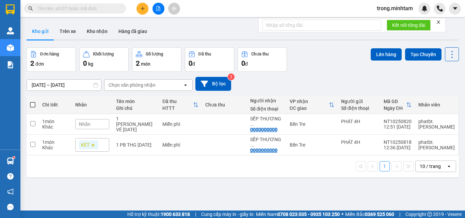
click at [73, 9] on input "text" at bounding box center [77, 8] width 80 height 7
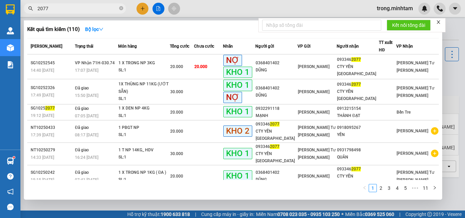
click at [90, 10] on input "2077" at bounding box center [77, 8] width 80 height 7
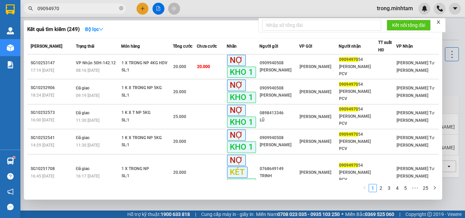
type input "09094970"
click at [441, 21] on icon "close" at bounding box center [438, 22] width 5 height 5
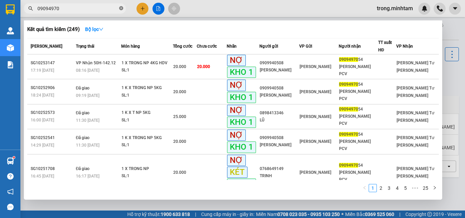
click at [123, 10] on icon "close-circle" at bounding box center [121, 8] width 4 height 4
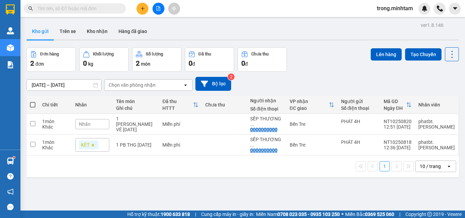
click at [72, 10] on input "text" at bounding box center [77, 8] width 80 height 7
click at [87, 9] on input "text" at bounding box center [77, 8] width 80 height 7
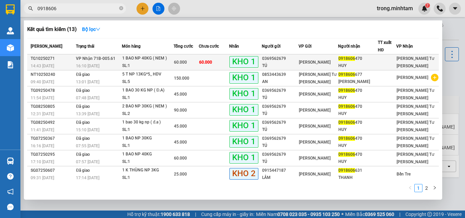
type input "0918606"
click at [164, 62] on div "SL: 1" at bounding box center [147, 65] width 51 height 7
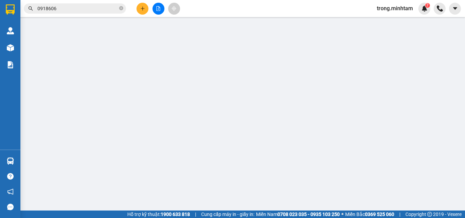
type input "0369562679"
type input "TÚ"
type input "0918606470"
type input "HUY"
type input "080084003673"
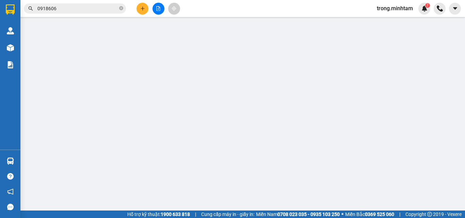
type input "ĐG"
type input "60.000"
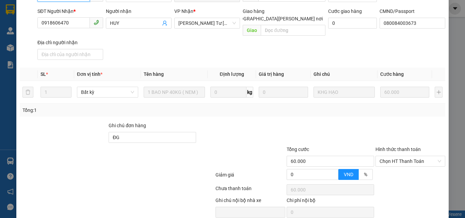
scroll to position [95, 0]
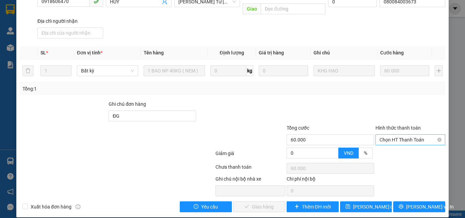
click at [402, 135] on span "Chọn HT Thanh Toán" at bounding box center [410, 140] width 62 height 10
click at [398, 143] on div "Tại văn phòng" at bounding box center [406, 145] width 61 height 7
type input "0"
click at [261, 201] on button "Lưu và Giao hàng" at bounding box center [259, 206] width 52 height 11
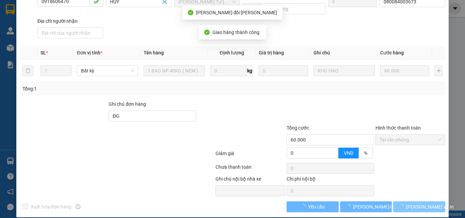
click at [410, 203] on span "[PERSON_NAME] và In" at bounding box center [430, 206] width 48 height 7
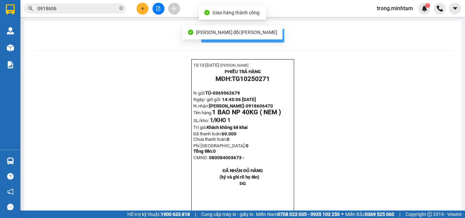
click at [277, 41] on button "In mẫu biên lai tự cấu hình" at bounding box center [242, 36] width 83 height 14
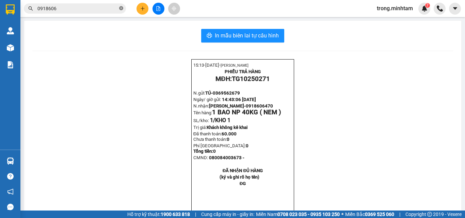
click at [123, 9] on icon "close-circle" at bounding box center [121, 8] width 4 height 4
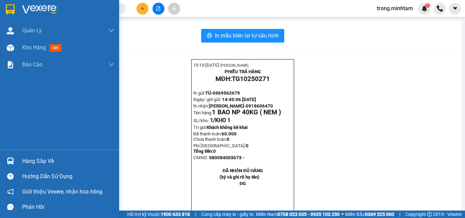
click at [36, 164] on div "Hàng sắp về" at bounding box center [68, 161] width 92 height 10
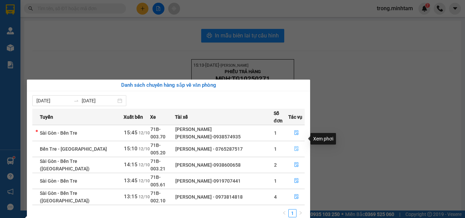
click at [294, 146] on icon "file-done" at bounding box center [296, 148] width 5 height 5
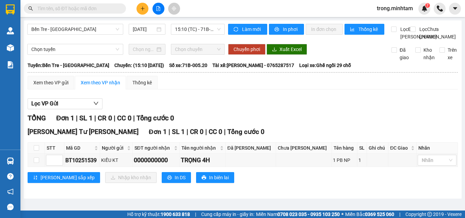
scroll to position [6, 0]
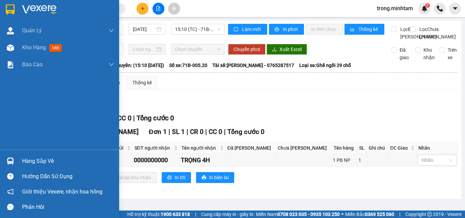
click at [28, 163] on div "Hàng sắp về" at bounding box center [68, 161] width 92 height 10
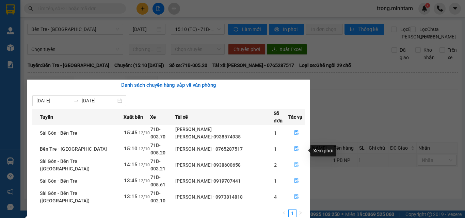
click at [296, 162] on icon "file-done" at bounding box center [296, 164] width 5 height 5
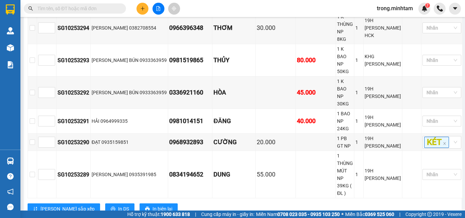
scroll to position [212, 0]
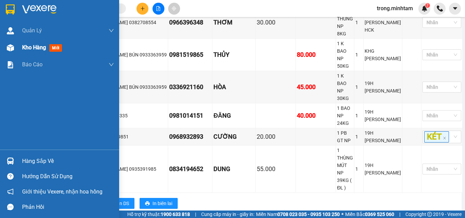
click at [35, 51] on span "Kho hàng" at bounding box center [34, 47] width 24 height 6
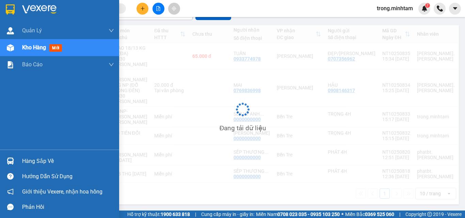
scroll to position [31, 0]
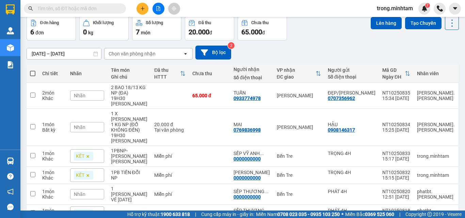
click at [82, 9] on input "text" at bounding box center [77, 8] width 80 height 7
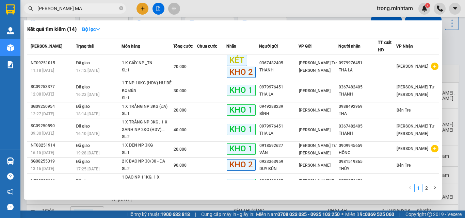
type input "THANH MAI"
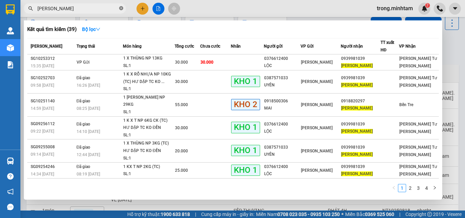
click at [121, 8] on icon "close-circle" at bounding box center [121, 8] width 4 height 4
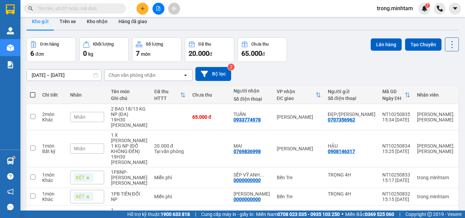
scroll to position [0, 0]
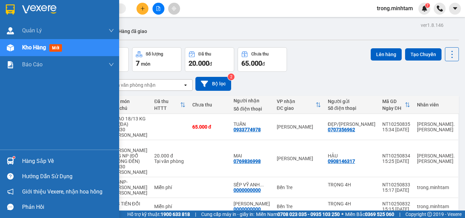
click at [44, 161] on div "Hàng sắp về" at bounding box center [68, 161] width 92 height 10
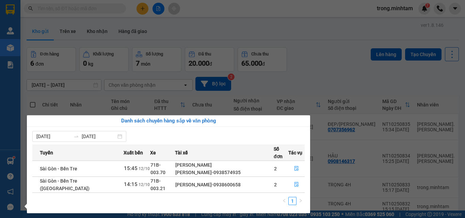
click at [59, 9] on section "Kết quả tìm kiếm ( 39 ) Bộ lọc Mã ĐH Trạng thái Món hàng Tổng cước Chưa cước Nh…" at bounding box center [232, 109] width 465 height 218
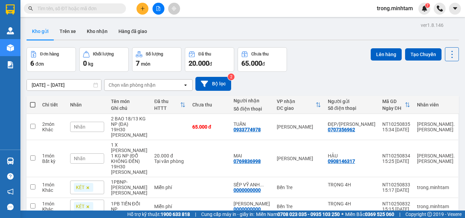
click at [59, 9] on input "text" at bounding box center [77, 8] width 80 height 7
click at [143, 12] on button at bounding box center [142, 9] width 12 height 12
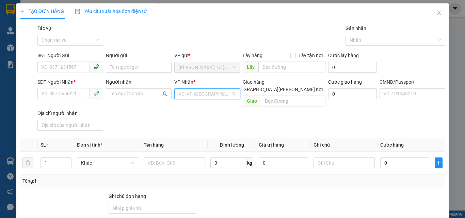
click at [196, 95] on input "search" at bounding box center [204, 94] width 53 height 10
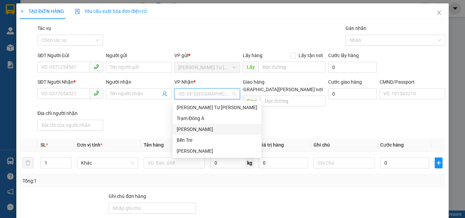
click at [207, 131] on div "[PERSON_NAME]" at bounding box center [217, 129] width 81 height 7
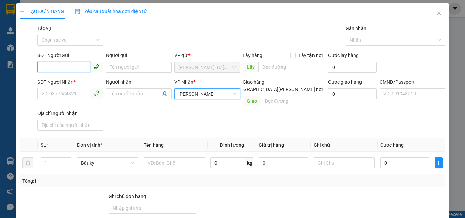
click at [66, 68] on input "SĐT Người Gửi" at bounding box center [63, 67] width 52 height 11
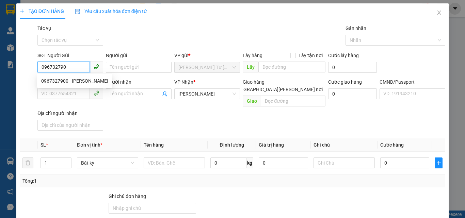
type input "0967327900"
click at [66, 81] on div "0967327900 - NGỌC" at bounding box center [74, 80] width 67 height 7
type input "NGỌC"
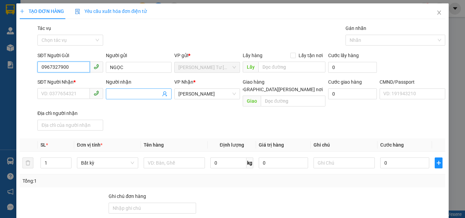
type input "0967327900"
click at [163, 94] on icon "user-add" at bounding box center [164, 94] width 4 height 5
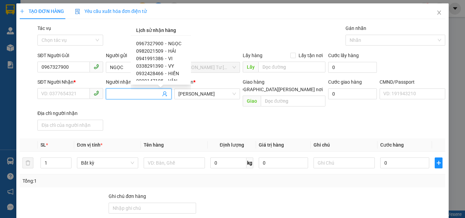
click at [157, 43] on span "0967327900" at bounding box center [149, 43] width 27 height 5
type input "0967327900"
type input "NGỌC"
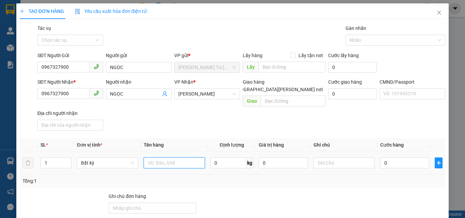
click at [162, 158] on input "text" at bounding box center [174, 163] width 61 height 11
type input "1 THÙNG NP 30 KG ( TC )"
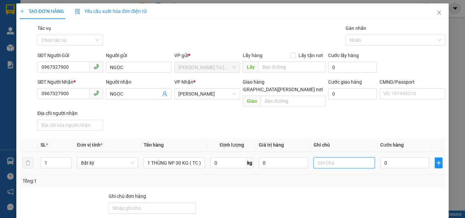
scroll to position [0, 0]
click at [316, 158] on input "text" at bounding box center [343, 163] width 61 height 11
type input "19H THẢO"
type input "4"
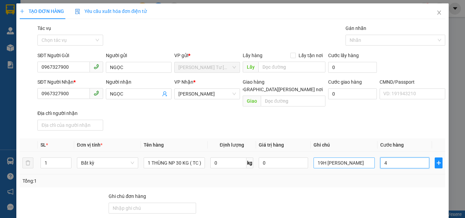
type input "4"
type input "45"
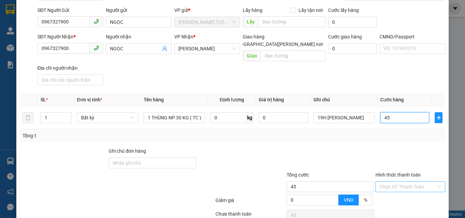
scroll to position [92, 0]
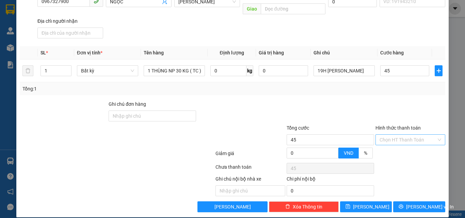
type input "45.000"
click at [388, 135] on input "Hình thức thanh toán" at bounding box center [407, 140] width 57 height 10
drag, startPoint x: 394, startPoint y: 144, endPoint x: 404, endPoint y: 158, distance: 16.9
click at [395, 144] on div "Tại văn phòng" at bounding box center [406, 145] width 61 height 7
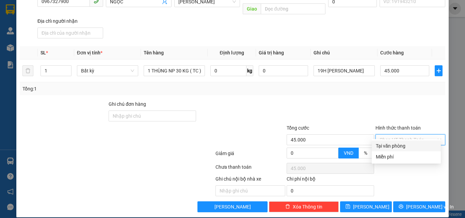
type input "0"
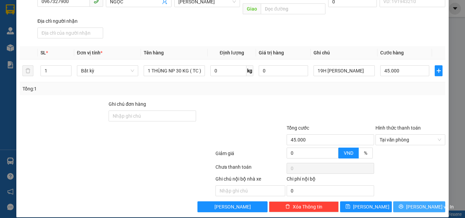
click at [413, 203] on span "Lưu và In" at bounding box center [430, 206] width 48 height 7
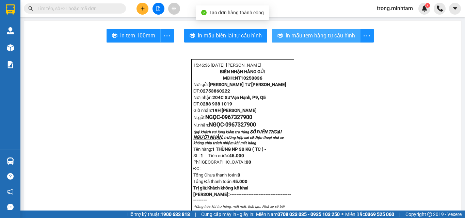
click at [296, 32] on span "In mẫu tem hàng tự cấu hình" at bounding box center [320, 35] width 69 height 9
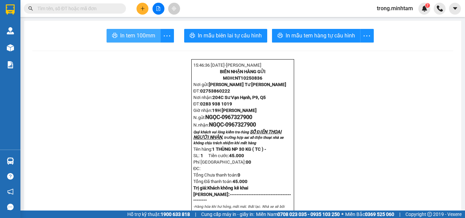
click at [129, 35] on span "In tem 100mm" at bounding box center [137, 35] width 35 height 9
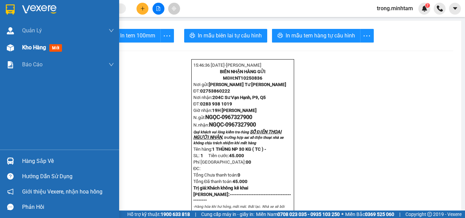
click at [28, 47] on span "Kho hàng" at bounding box center [34, 47] width 24 height 6
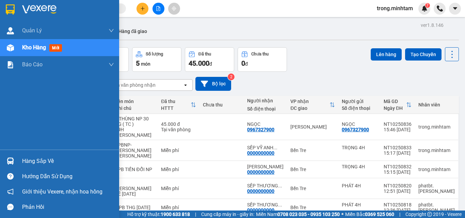
drag, startPoint x: 5, startPoint y: 163, endPoint x: 173, endPoint y: 29, distance: 214.3
click at [174, 31] on div "Kho gửi Trên xe Kho nhận Hàng đã giao" at bounding box center [243, 32] width 432 height 18
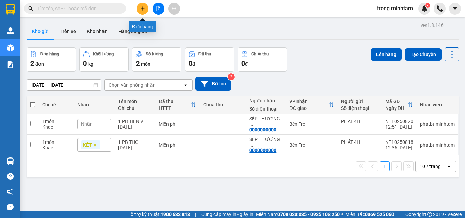
click at [146, 12] on button at bounding box center [142, 9] width 12 height 12
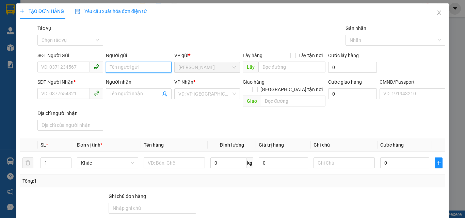
click at [117, 68] on input "Người gửi" at bounding box center [139, 67] width 66 height 11
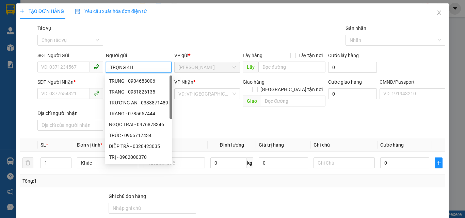
type input "TRỌNG 4H"
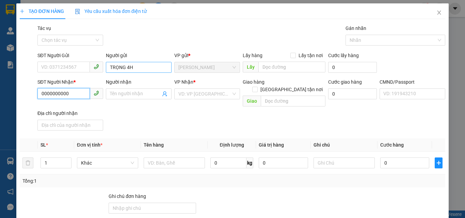
type input "0000000000"
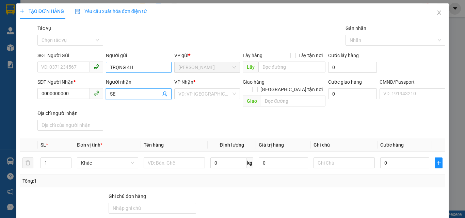
type input "S"
type input "CHỊ [PERSON_NAME]"
click at [199, 91] on input "search" at bounding box center [204, 94] width 53 height 10
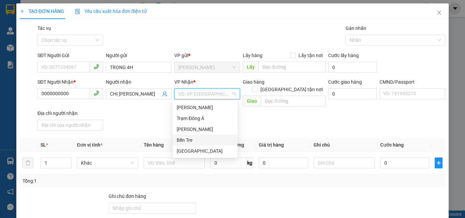
click at [190, 140] on div "Bến Tre" at bounding box center [205, 139] width 57 height 7
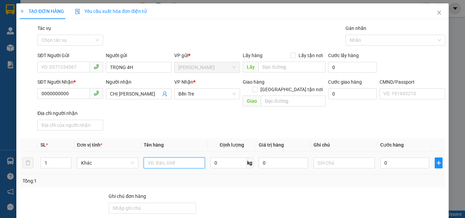
click at [156, 158] on input "text" at bounding box center [174, 163] width 61 height 11
type input "1PB TIỀN ĐỔI NP"
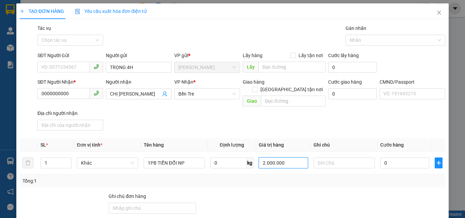
type input "2.000.000"
click at [388, 158] on input "0" at bounding box center [404, 163] width 49 height 11
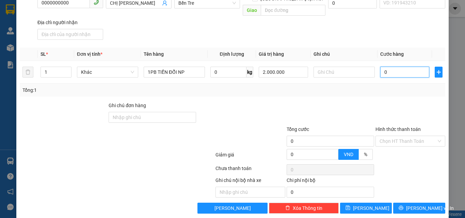
scroll to position [92, 0]
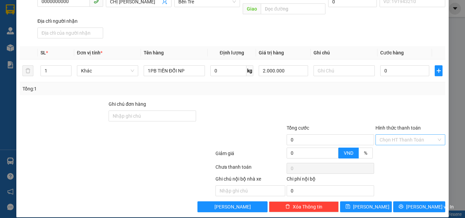
click at [392, 136] on input "Hình thức thanh toán" at bounding box center [407, 140] width 57 height 10
click at [389, 145] on div "Tại văn phòng" at bounding box center [406, 145] width 61 height 7
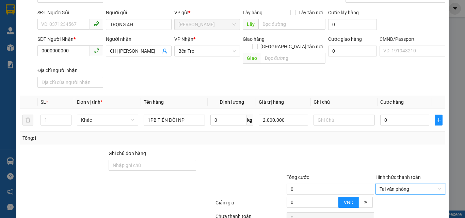
scroll to position [0, 0]
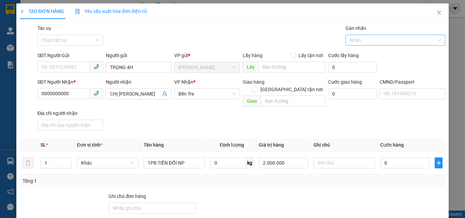
click at [364, 41] on div at bounding box center [392, 40] width 90 height 8
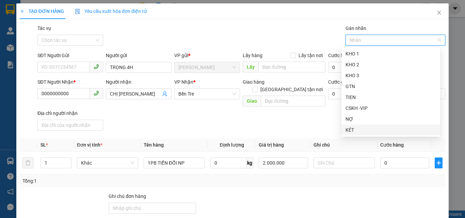
click at [351, 130] on div "KÉT" at bounding box center [390, 129] width 91 height 7
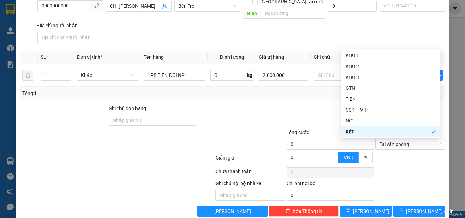
scroll to position [91, 0]
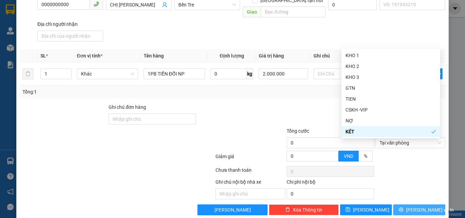
click at [403, 206] on icon "printer" at bounding box center [401, 209] width 5 height 5
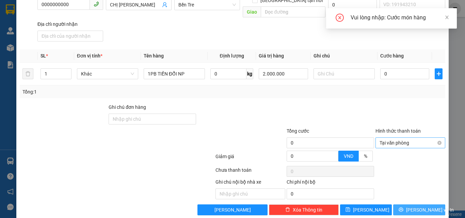
click at [406, 138] on span "Tại văn phòng" at bounding box center [410, 143] width 62 height 10
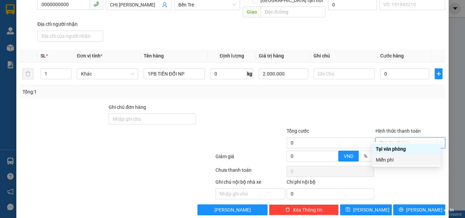
click at [385, 159] on div "Miễn phí" at bounding box center [406, 159] width 61 height 7
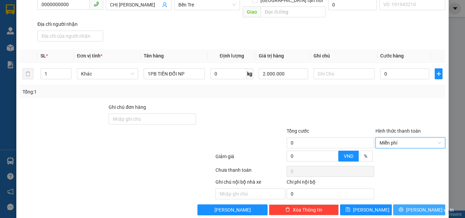
click at [400, 205] on button "[PERSON_NAME] và In" at bounding box center [419, 210] width 52 height 11
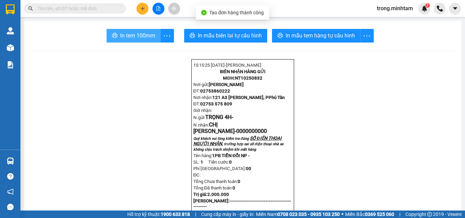
click at [137, 30] on button "In tem 100mm" at bounding box center [134, 36] width 54 height 14
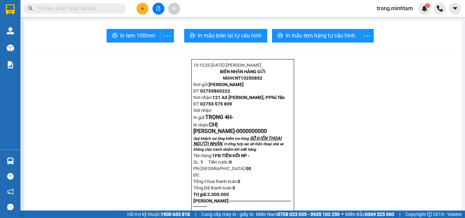
click at [137, 7] on button at bounding box center [142, 9] width 12 height 12
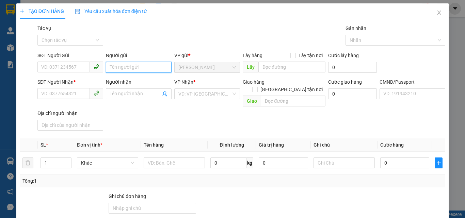
click at [143, 65] on input "Người gửi" at bounding box center [139, 67] width 66 height 11
type input "T"
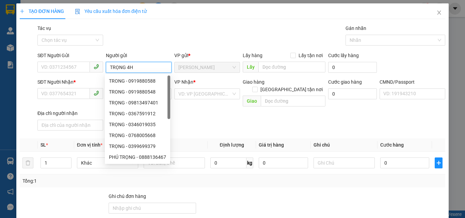
type input "TRỌNG 4H"
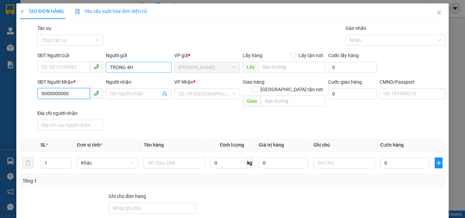
type input "0000000000"
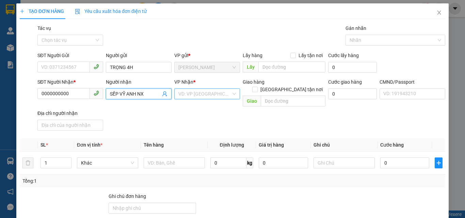
type input "SẾP VỸ ANH NX"
click at [211, 97] on input "search" at bounding box center [204, 94] width 53 height 10
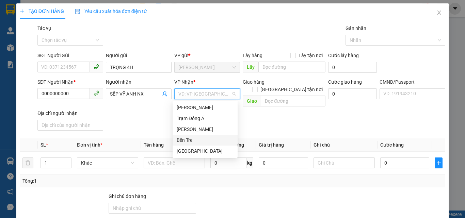
click at [181, 143] on div "Bến Tre" at bounding box center [205, 139] width 57 height 7
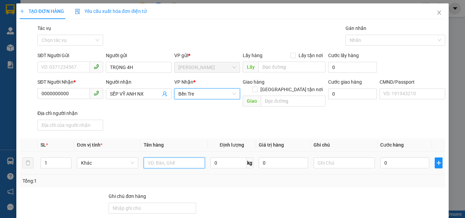
click at [164, 158] on input "text" at bounding box center [174, 163] width 61 height 11
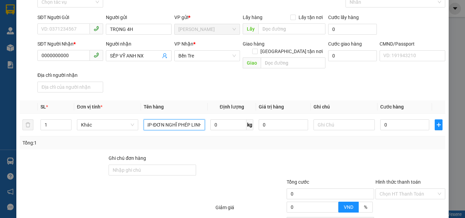
scroll to position [91, 0]
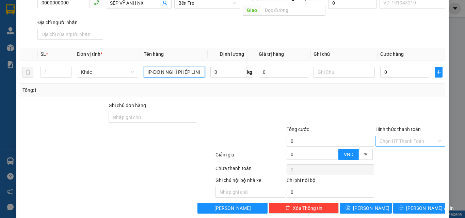
type input "1PBNP-ĐƠN NGHĨ PHÉP LINH"
click at [389, 136] on input "Hình thức thanh toán" at bounding box center [407, 141] width 57 height 10
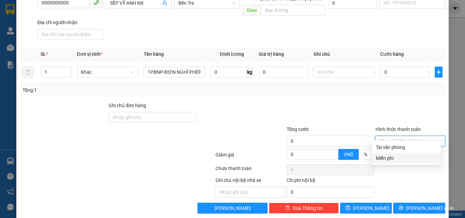
click at [391, 157] on div "Miễn phí" at bounding box center [406, 158] width 61 height 7
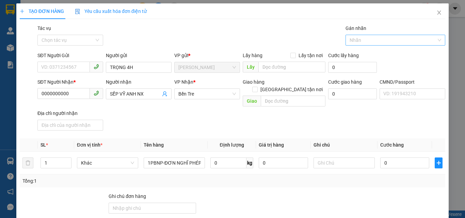
click at [356, 43] on div at bounding box center [392, 40] width 90 height 8
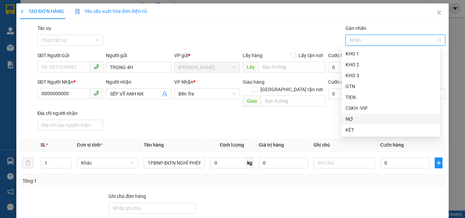
click at [354, 129] on div "KÉT" at bounding box center [390, 129] width 91 height 7
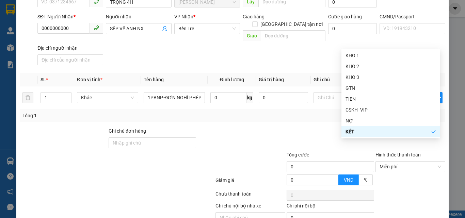
scroll to position [94, 0]
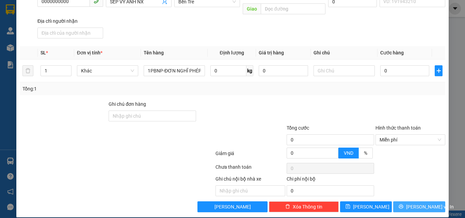
click at [399, 201] on button "[PERSON_NAME] và In" at bounding box center [419, 206] width 52 height 11
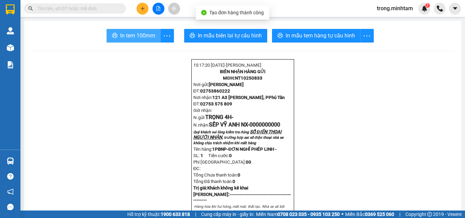
click at [138, 38] on span "In tem 100mm" at bounding box center [137, 35] width 35 height 9
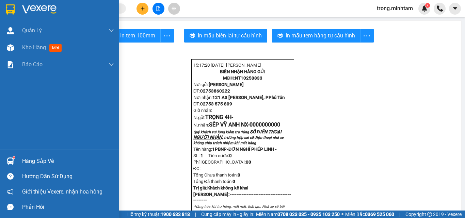
click at [32, 158] on div "Hàng sắp về" at bounding box center [68, 161] width 92 height 10
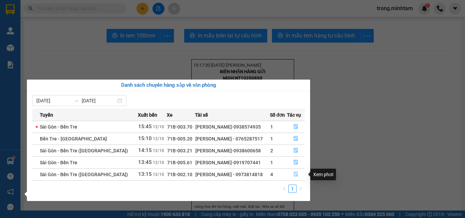
click at [296, 174] on icon "file-done" at bounding box center [295, 174] width 5 height 5
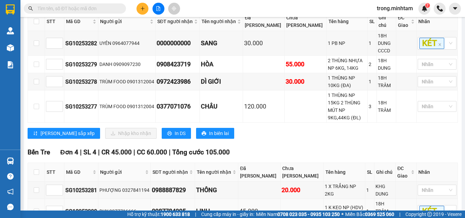
scroll to position [118, 0]
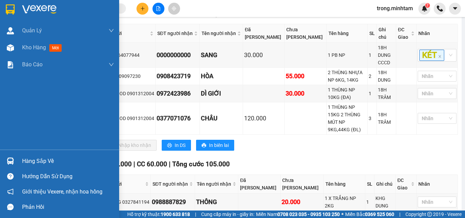
click at [37, 164] on div "Hàng sắp về" at bounding box center [68, 161] width 92 height 10
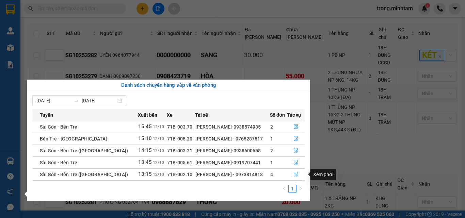
click at [298, 176] on button "button" at bounding box center [295, 174] width 17 height 11
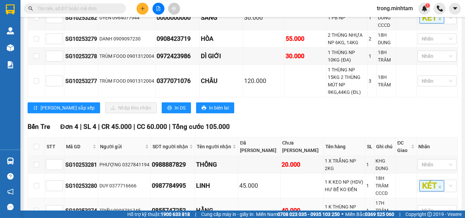
scroll to position [73, 0]
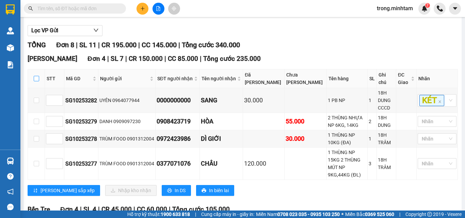
click at [38, 81] on input "checkbox" at bounding box center [36, 78] width 5 height 5
checkbox input "true"
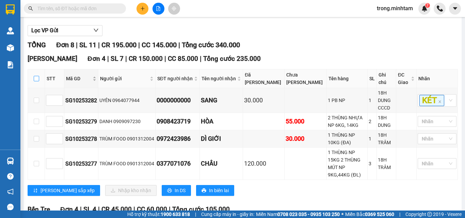
checkbox input "true"
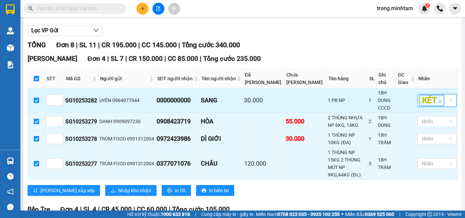
click at [445, 104] on input "search" at bounding box center [445, 100] width 1 height 8
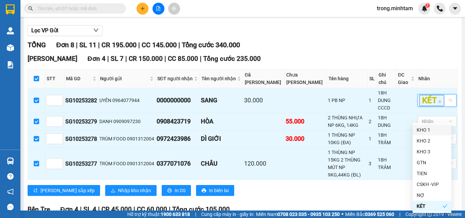
click at [433, 129] on div "KHO 1" at bounding box center [432, 129] width 31 height 7
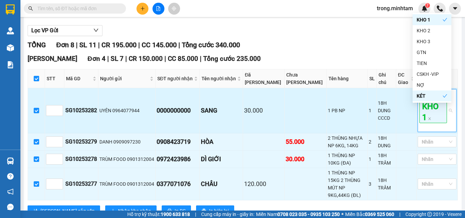
click at [424, 131] on div "KÉT KHO 1" at bounding box center [433, 111] width 29 height 42
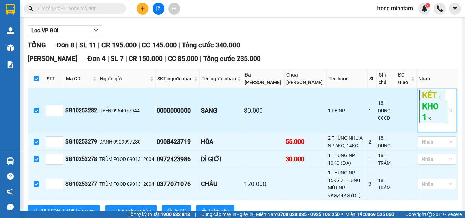
click at [428, 120] on icon "close" at bounding box center [429, 118] width 2 height 2
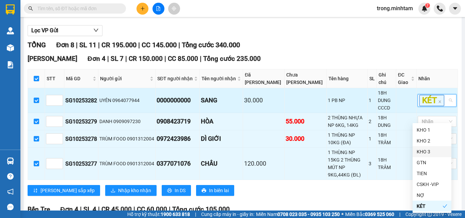
click at [427, 152] on div "KHO 3" at bounding box center [432, 151] width 31 height 7
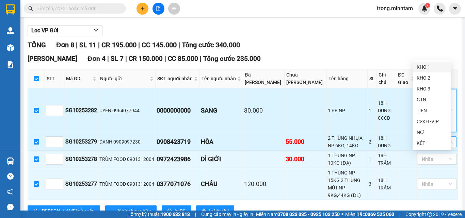
click at [420, 146] on div at bounding box center [433, 142] width 29 height 8
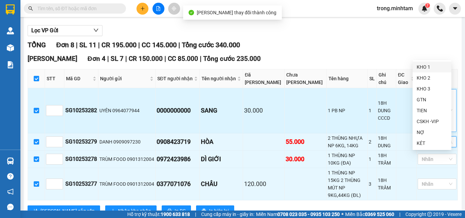
click at [423, 65] on div "KHO 1" at bounding box center [432, 66] width 31 height 7
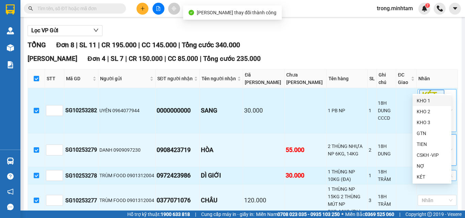
click at [419, 180] on div at bounding box center [433, 176] width 29 height 8
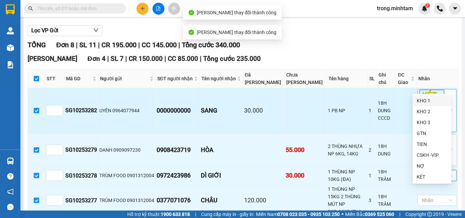
click at [421, 101] on div "KHO 1" at bounding box center [432, 100] width 31 height 7
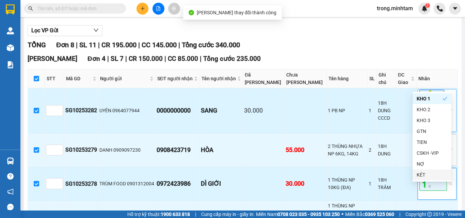
click at [441, 199] on div "KHO 1" at bounding box center [433, 184] width 29 height 30
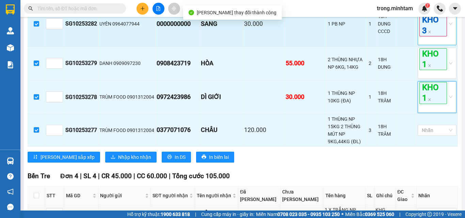
scroll to position [164, 0]
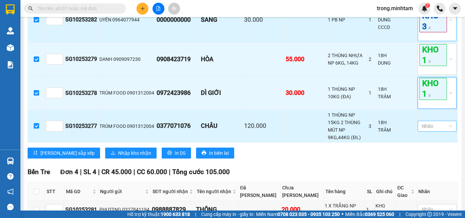
click at [422, 130] on div at bounding box center [433, 126] width 29 height 8
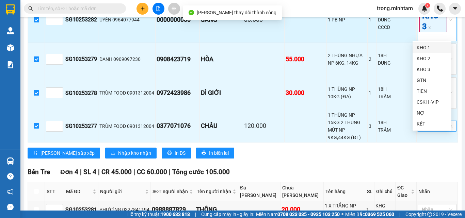
click at [420, 43] on div "KHO 1" at bounding box center [431, 47] width 39 height 11
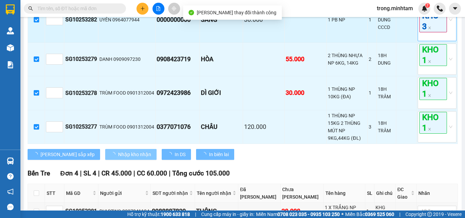
click at [118, 158] on span "Nhập kho nhận" at bounding box center [134, 154] width 33 height 7
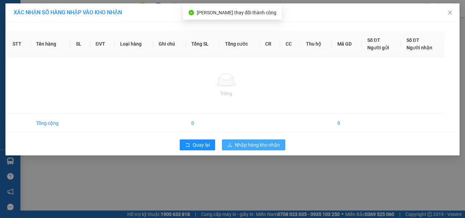
click at [270, 150] on button "Nhập hàng kho nhận" at bounding box center [253, 145] width 63 height 11
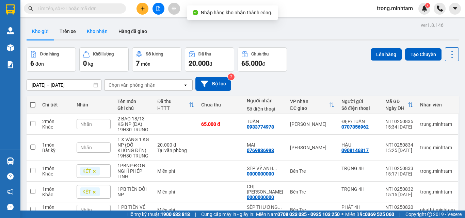
click at [99, 32] on button "Kho nhận" at bounding box center [97, 31] width 32 height 16
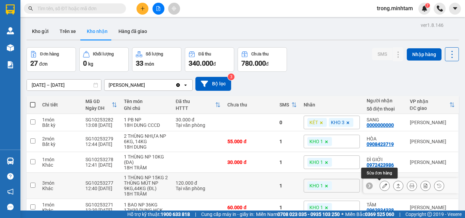
click at [382, 186] on icon at bounding box center [384, 185] width 5 height 5
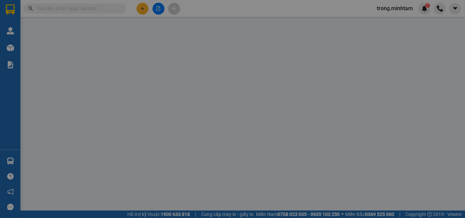
type input "0901312004"
type input "TRÙM FOOD"
type input "0377071076"
type input "CHÂU"
type input "120.000"
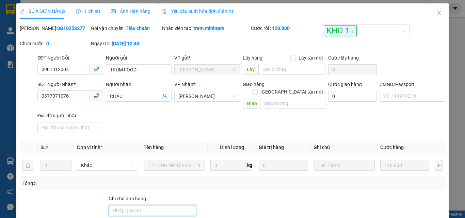
click at [135, 205] on input "Ghi chú đơn hàng" at bounding box center [152, 210] width 87 height 11
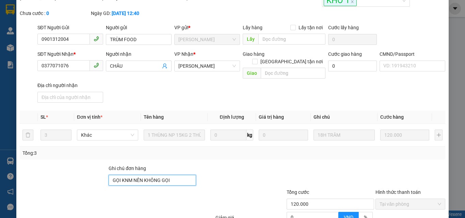
scroll to position [91, 0]
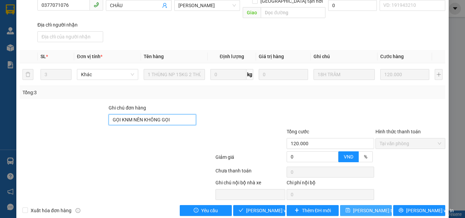
type input "GỌI KNM NÊN KHÔNG GỌI"
click at [351, 205] on button "[PERSON_NAME] thay đổi" at bounding box center [366, 210] width 52 height 11
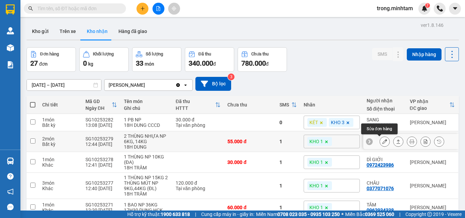
click at [382, 142] on icon at bounding box center [384, 141] width 5 height 5
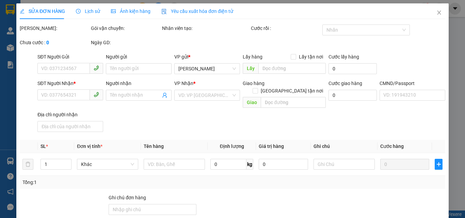
type input "0909097230"
type input "DANH"
type input "0908423719"
type input "HÒA"
type input "55.000"
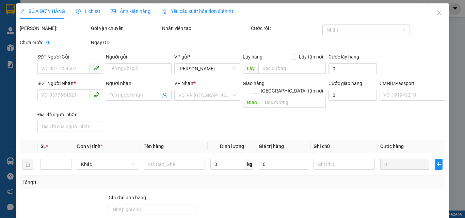
type input "55.000"
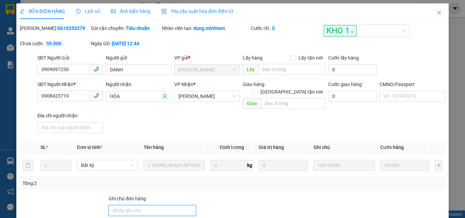
click at [129, 206] on input "Ghi chú đơn hàng" at bounding box center [152, 210] width 87 height 11
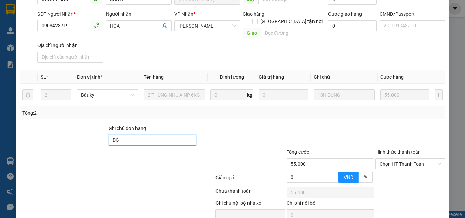
scroll to position [95, 0]
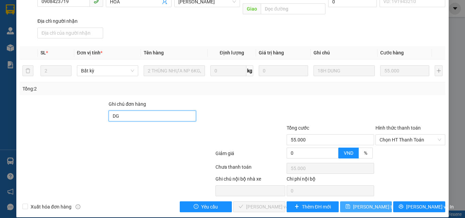
type input "DG"
click at [368, 203] on span "[PERSON_NAME] thay đổi" at bounding box center [380, 206] width 54 height 7
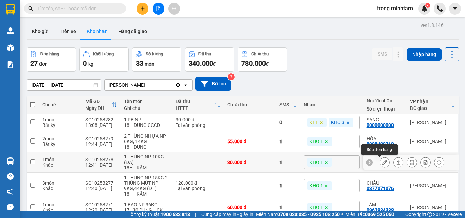
click at [382, 164] on icon at bounding box center [384, 162] width 5 height 5
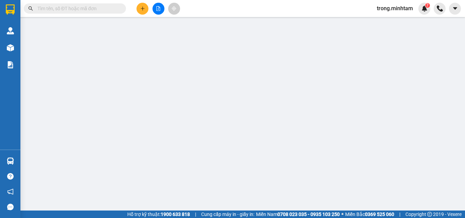
type input "0901312004"
type input "TRÙM FOOD"
type input "0972423986"
type input "DÌ GIỚI"
type input "30.000"
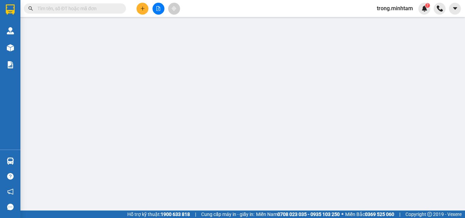
type input "30.000"
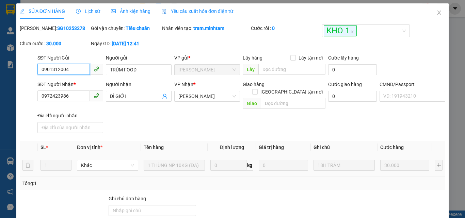
scroll to position [91, 0]
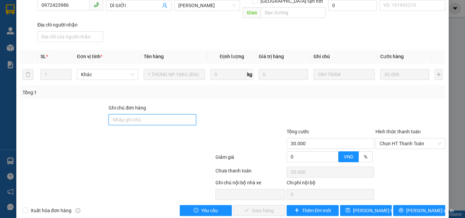
click at [142, 115] on input "Ghi chú đơn hàng" at bounding box center [152, 119] width 87 height 11
type input "KNM"
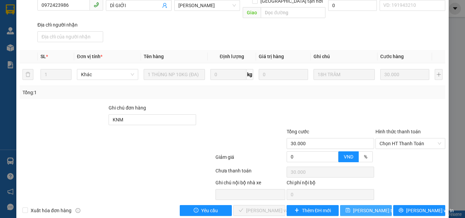
click at [370, 206] on span "[PERSON_NAME] thay đổi" at bounding box center [380, 210] width 54 height 7
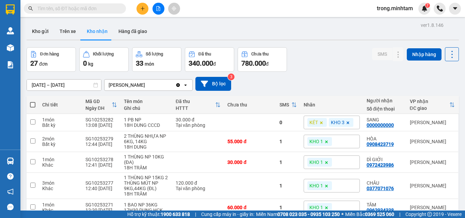
click at [67, 11] on input "text" at bounding box center [77, 8] width 80 height 7
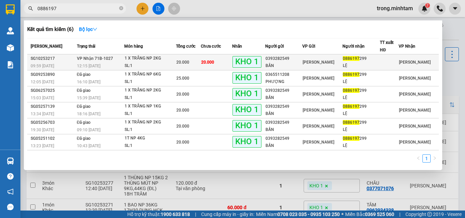
type input "0886197"
click at [189, 64] on span "20.000" at bounding box center [182, 62] width 13 height 5
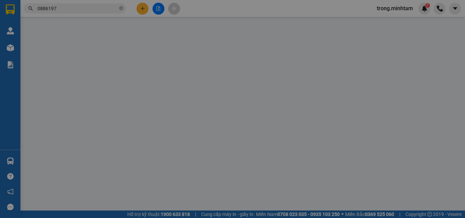
type input "0393282549"
type input "BẦN"
type input "0886197299"
type input "LỆ"
type input "BM"
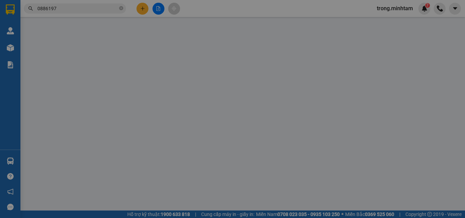
type input "20.000"
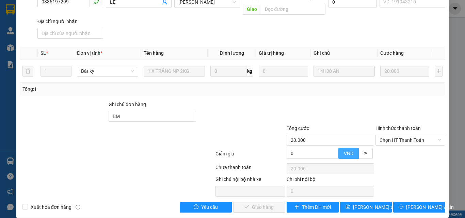
scroll to position [95, 0]
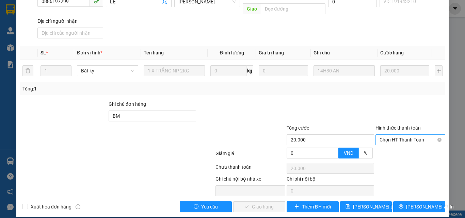
click at [392, 135] on span "Chọn HT Thanh Toán" at bounding box center [410, 140] width 62 height 10
click at [388, 145] on div "Tại văn phòng" at bounding box center [406, 145] width 61 height 7
type input "0"
click at [234, 201] on button "Lưu và Giao hàng" at bounding box center [259, 206] width 52 height 11
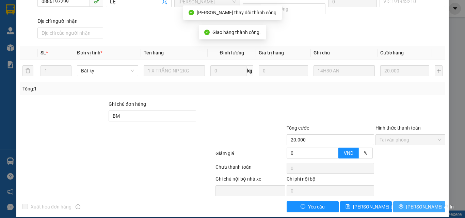
click at [401, 204] on icon "printer" at bounding box center [401, 206] width 5 height 5
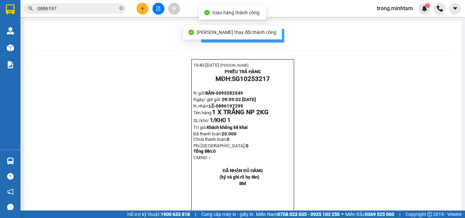
click at [273, 33] on span "In mẫu biên lai tự cấu hình" at bounding box center [247, 35] width 64 height 9
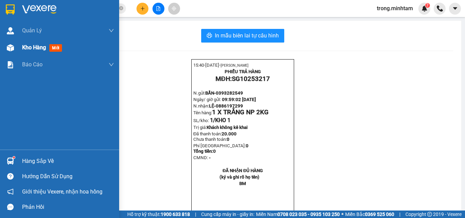
click at [32, 52] on div "Kho hàng mới" at bounding box center [68, 47] width 92 height 17
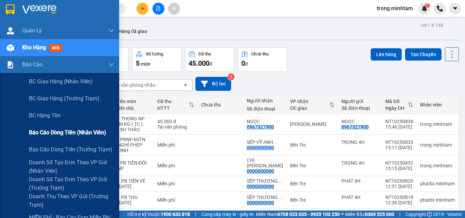
click at [64, 135] on span "Báo cáo dòng tiền (nhân viên)" at bounding box center [67, 132] width 77 height 9
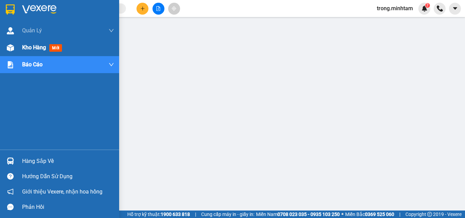
click at [34, 52] on div "Kho hàng mới" at bounding box center [68, 47] width 92 height 17
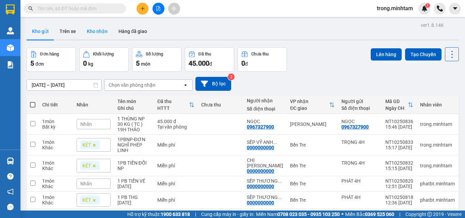
click at [95, 33] on button "Kho nhận" at bounding box center [97, 31] width 32 height 16
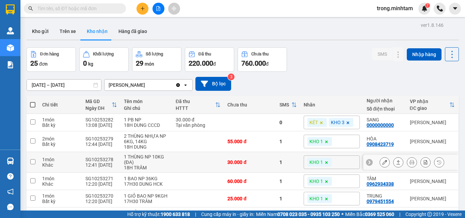
scroll to position [45, 0]
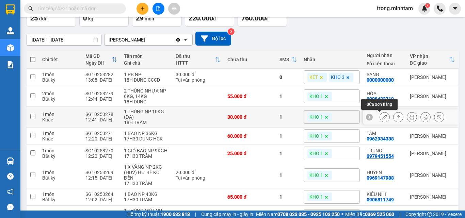
click at [383, 117] on button at bounding box center [385, 117] width 10 height 12
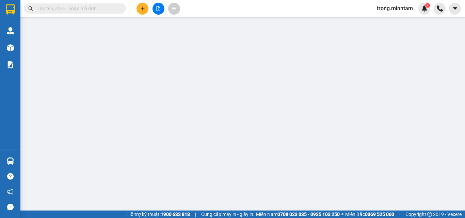
type input "0901312004"
type input "TRÙM FOOD"
type input "0972423986"
type input "DÌ GIỚI"
type input "KNM"
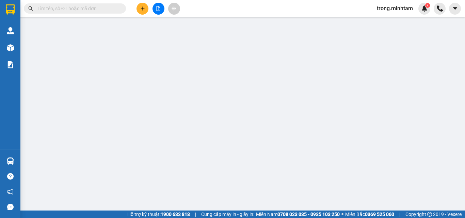
type input "30.000"
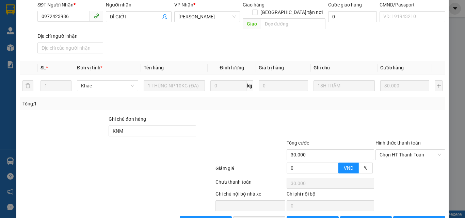
scroll to position [91, 0]
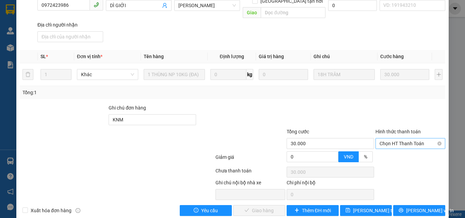
click at [398, 138] on div "Chọn HT Thanh Toán" at bounding box center [410, 143] width 70 height 11
click at [389, 150] on div "Tại văn phòng" at bounding box center [406, 149] width 61 height 7
type input "0"
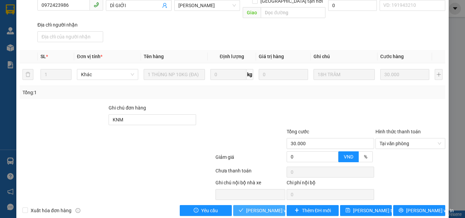
click at [259, 207] on span "Lưu và Giao hàng" at bounding box center [278, 210] width 65 height 7
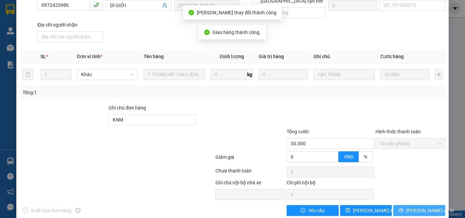
click at [403, 208] on icon "printer" at bounding box center [401, 210] width 4 height 4
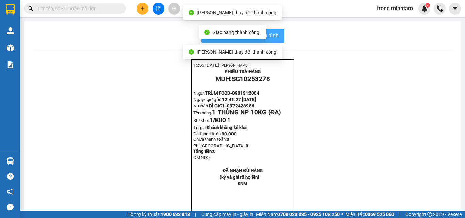
click at [275, 40] on span "In mẫu biên lai tự cấu hình" at bounding box center [247, 35] width 64 height 9
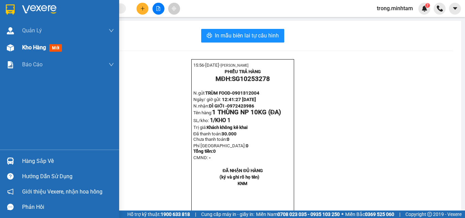
click at [30, 50] on span "Kho hàng" at bounding box center [34, 47] width 24 height 6
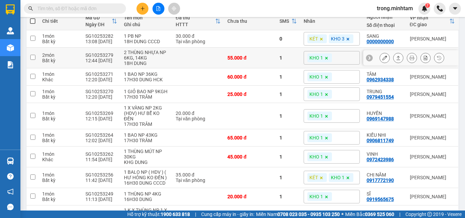
scroll to position [91, 0]
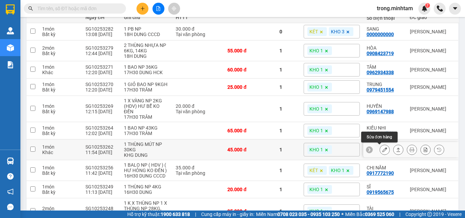
click at [382, 152] on icon at bounding box center [384, 149] width 5 height 5
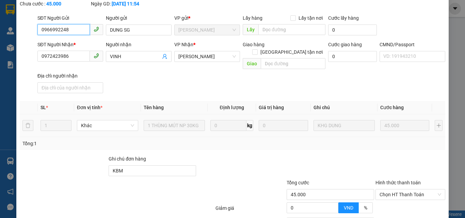
scroll to position [95, 0]
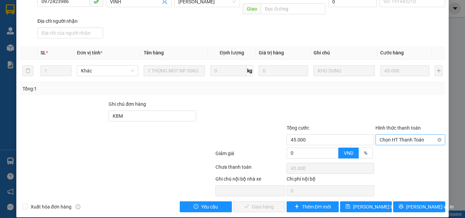
click at [404, 135] on span "Chọn HT Thanh Toán" at bounding box center [410, 140] width 62 height 10
click at [396, 140] on div "Total Paid Fee 0 Total UnPaid Fee 45.000 Cash Collection Total Fee Mã ĐH: SG102…" at bounding box center [232, 71] width 425 height 282
click at [407, 137] on span "Chọn HT Thanh Toán" at bounding box center [410, 140] width 62 height 10
click at [400, 146] on div "Tại văn phòng" at bounding box center [406, 145] width 61 height 7
type input "0"
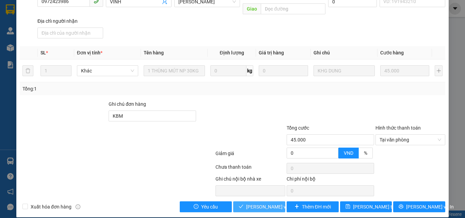
drag, startPoint x: 261, startPoint y: 197, endPoint x: 273, endPoint y: 195, distance: 11.7
click at [261, 203] on span "Lưu và Giao hàng" at bounding box center [278, 206] width 65 height 7
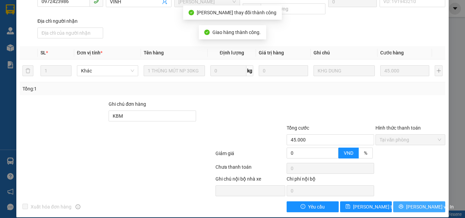
click at [403, 204] on span "printer" at bounding box center [401, 206] width 5 height 5
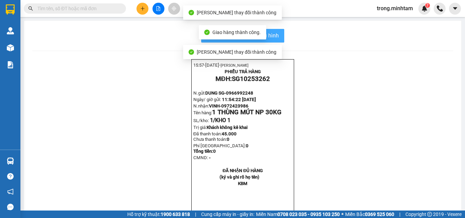
click at [281, 34] on div "In mẫu biên lai tự cấu hình" at bounding box center [242, 36] width 421 height 14
click at [280, 34] on button "In mẫu biên lai tự cấu hình" at bounding box center [242, 36] width 83 height 14
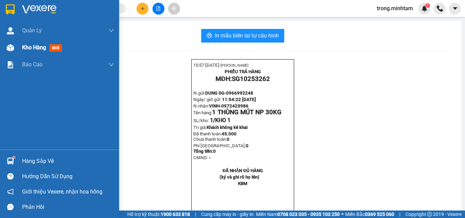
click at [21, 47] on div "Kho hàng mới" at bounding box center [59, 47] width 119 height 17
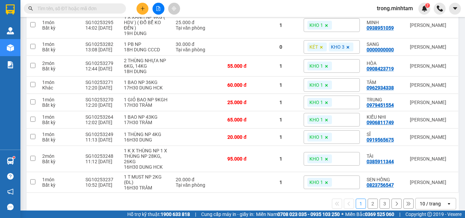
scroll to position [129, 0]
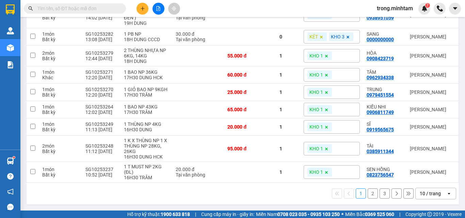
click at [431, 190] on div "10 / trang" at bounding box center [430, 193] width 21 height 7
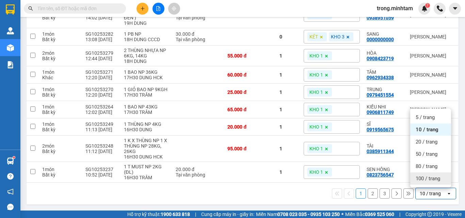
click at [425, 176] on span "100 / trang" at bounding box center [428, 178] width 25 height 7
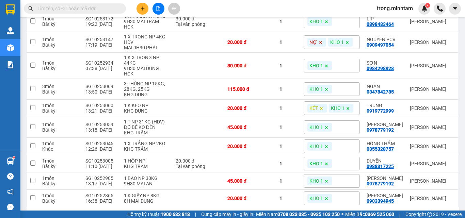
scroll to position [318, 0]
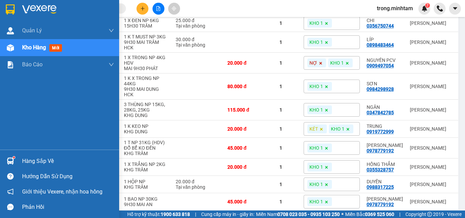
click at [34, 160] on div "Hàng sắp về" at bounding box center [68, 161] width 92 height 10
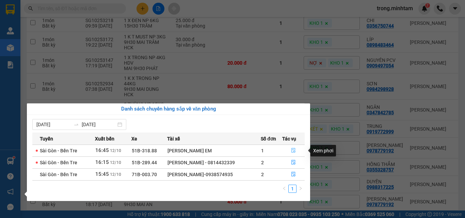
click at [293, 151] on icon "file-done" at bounding box center [293, 150] width 4 height 5
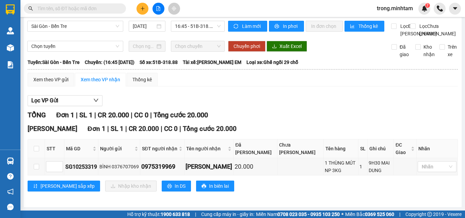
scroll to position [18, 0]
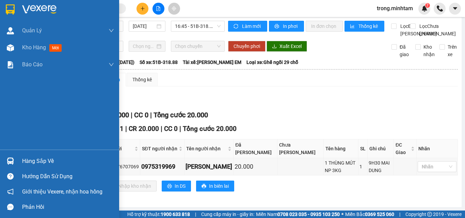
click at [41, 156] on div "Hàng sắp về" at bounding box center [68, 161] width 92 height 10
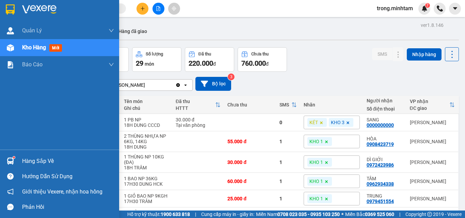
click at [26, 160] on div "Hàng sắp về" at bounding box center [68, 161] width 92 height 10
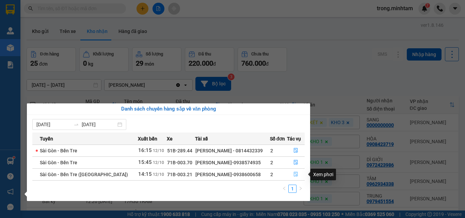
click at [297, 176] on button "button" at bounding box center [295, 174] width 17 height 11
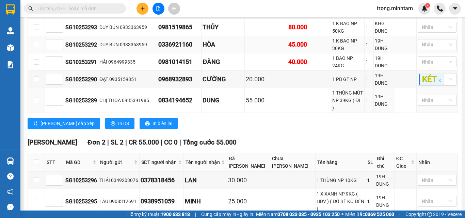
scroll to position [212, 0]
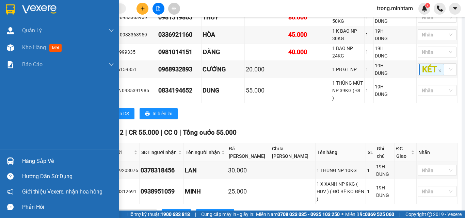
click at [37, 162] on div "Hàng sắp về" at bounding box center [68, 161] width 92 height 10
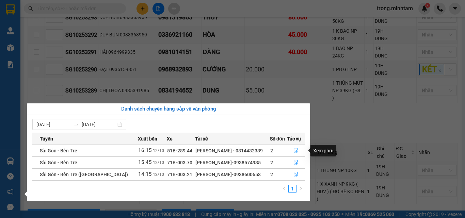
click at [297, 152] on icon "file-done" at bounding box center [295, 150] width 5 height 5
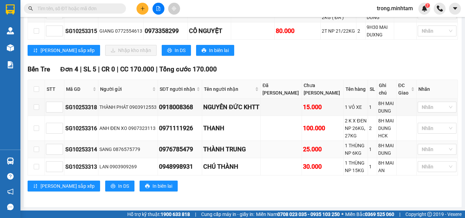
scroll to position [118, 0]
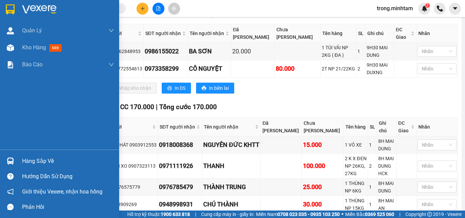
click at [29, 160] on div "Hàng sắp về" at bounding box center [68, 161] width 92 height 10
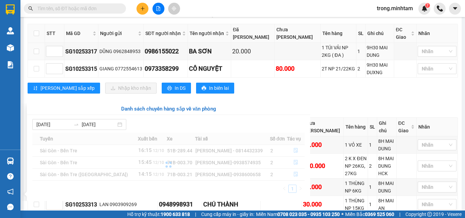
click at [83, 70] on section "Kết quả tìm kiếm ( 0 ) Bộ lọc No Data trong.minhtam 7 Quản [PERSON_NAME] lý khá…" at bounding box center [232, 109] width 465 height 218
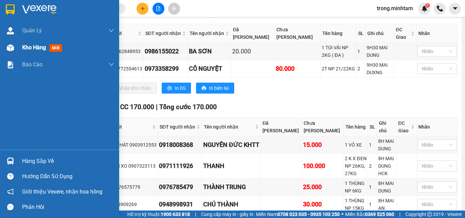
click at [31, 48] on span "Kho hàng" at bounding box center [34, 47] width 24 height 6
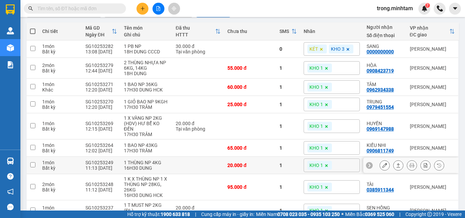
scroll to position [133, 0]
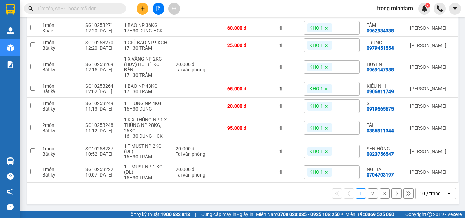
click at [429, 193] on div "10 / trang" at bounding box center [430, 193] width 21 height 7
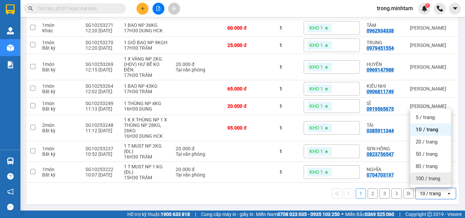
click at [426, 181] on span "100 / trang" at bounding box center [428, 178] width 25 height 7
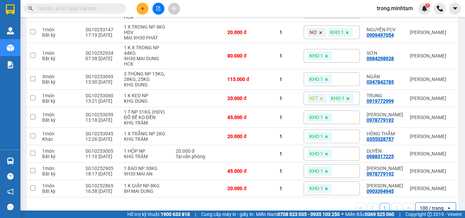
scroll to position [346, 0]
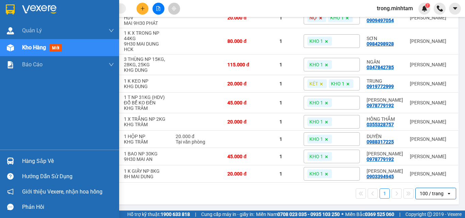
click at [32, 158] on div "Hàng sắp về" at bounding box center [68, 161] width 92 height 10
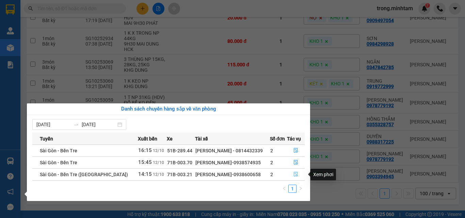
click at [297, 176] on icon "file-done" at bounding box center [296, 174] width 4 height 5
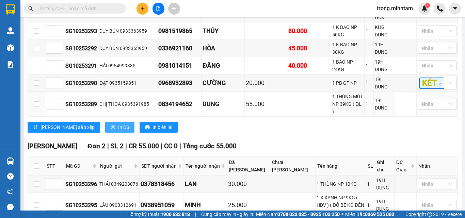
scroll to position [212, 0]
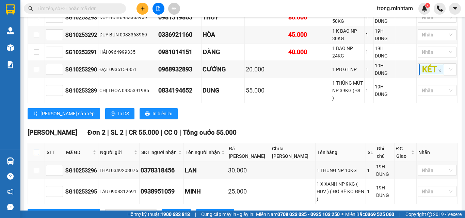
click at [34, 150] on input "checkbox" at bounding box center [36, 152] width 5 height 5
checkbox input "true"
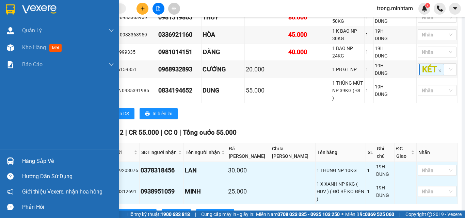
click at [36, 161] on div "Hàng sắp về" at bounding box center [68, 161] width 92 height 10
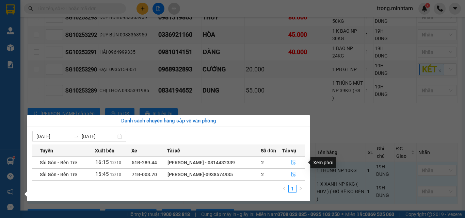
click at [295, 162] on icon "file-done" at bounding box center [293, 162] width 5 height 5
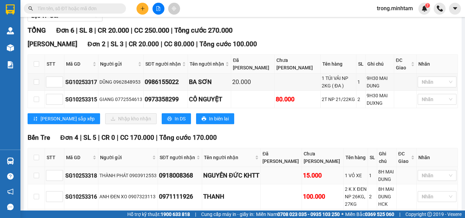
scroll to position [73, 0]
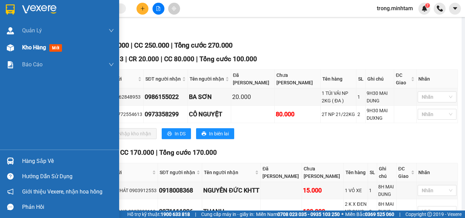
click at [40, 48] on span "Kho hàng" at bounding box center [34, 47] width 24 height 6
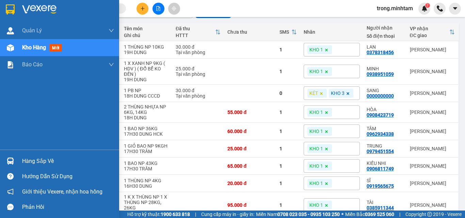
click at [42, 159] on div "Hàng sắp về" at bounding box center [68, 161] width 92 height 10
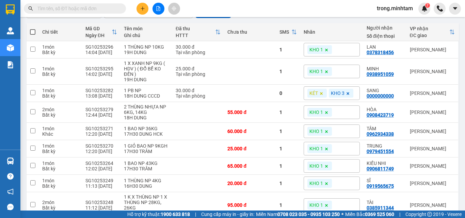
click at [150, 7] on section "Kết quả tìm kiếm ( 0 ) Bộ lọc No Data trong.minhtam 7 Quản [PERSON_NAME] lý khá…" at bounding box center [232, 109] width 465 height 218
click at [143, 10] on icon "plus" at bounding box center [142, 8] width 5 height 5
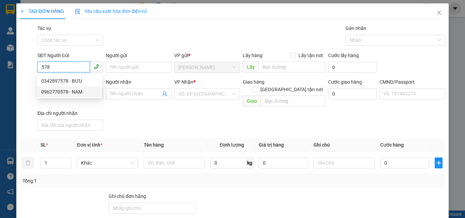
click at [65, 92] on div "0962770578 - NAM" at bounding box center [69, 91] width 57 height 7
type input "0962770578"
type input "NAM"
type input "0931840626"
type input "THÔNG"
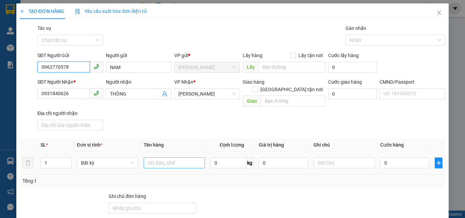
type input "0962770578"
click at [167, 159] on input "text" at bounding box center [174, 163] width 61 height 11
click at [150, 158] on input "1OBGTNP" at bounding box center [174, 163] width 61 height 11
type input "1PBGTNP"
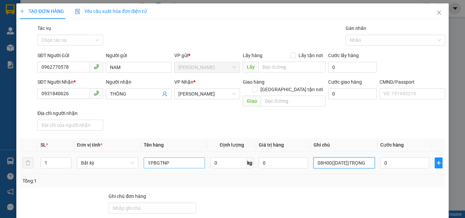
scroll to position [0, 4]
type input "08H00([DATE])TRỌNG"
type input "2"
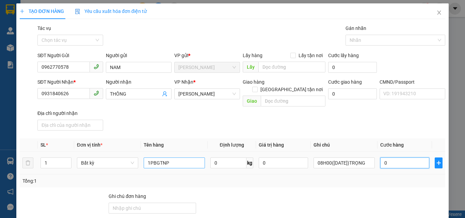
type input "2"
type input "20"
click at [353, 44] on div at bounding box center [392, 40] width 90 height 8
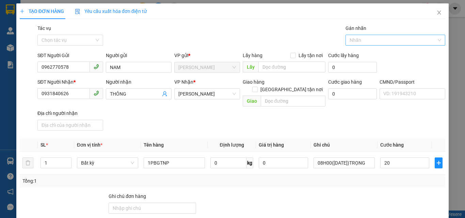
type input "20.000"
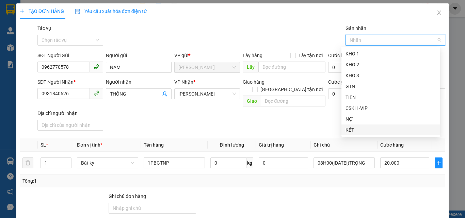
click at [350, 130] on div "KÉT" at bounding box center [390, 129] width 91 height 7
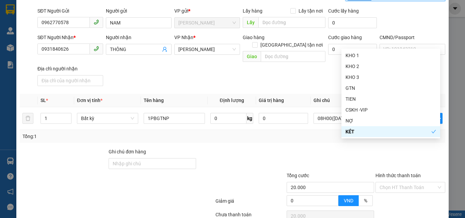
scroll to position [94, 0]
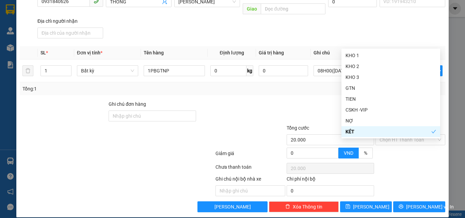
click at [394, 175] on div "Ghi chú nội bộ nhà xe Chi phí nội bộ 0" at bounding box center [232, 185] width 427 height 21
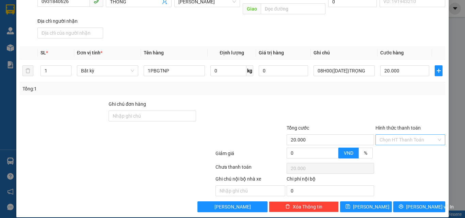
click at [380, 135] on input "Hình thức thanh toán" at bounding box center [407, 140] width 57 height 10
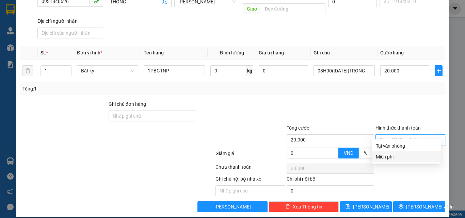
click at [383, 157] on div "Miễn phí" at bounding box center [406, 156] width 61 height 7
type input "0"
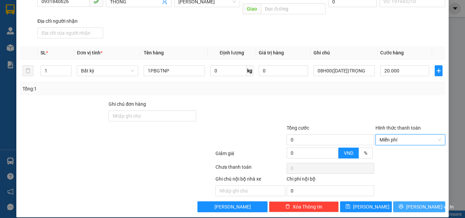
click at [403, 205] on icon "printer" at bounding box center [401, 207] width 4 height 4
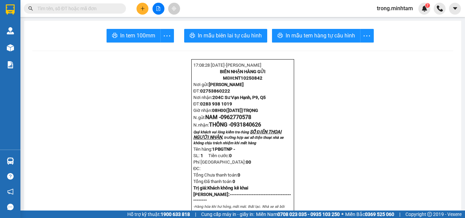
click at [240, 120] on span "0962770578" at bounding box center [236, 117] width 31 height 6
click at [239, 120] on span "0962770578" at bounding box center [236, 117] width 31 height 6
copy span "0962770578"
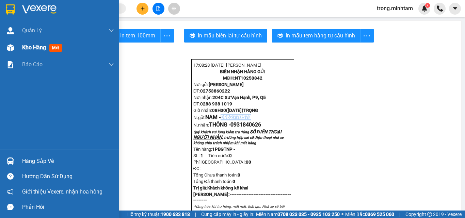
click at [32, 49] on span "Kho hàng" at bounding box center [34, 47] width 24 height 6
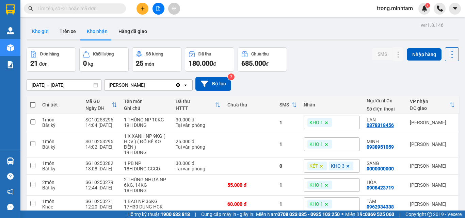
click at [45, 33] on button "Kho gửi" at bounding box center [41, 31] width 28 height 16
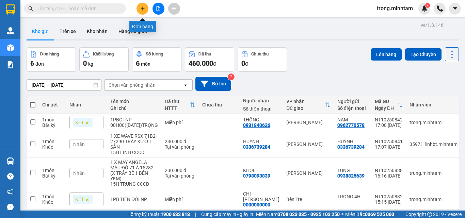
click at [147, 9] on button at bounding box center [142, 9] width 12 height 12
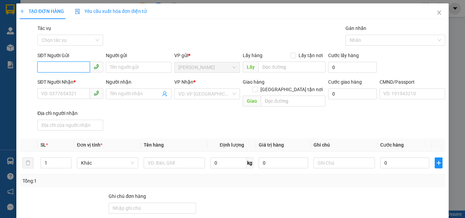
paste input "0962770578"
type input "0962770578"
click at [72, 82] on div "0962770578 - NAM" at bounding box center [69, 80] width 57 height 7
type input "NAM"
type input "0931840626"
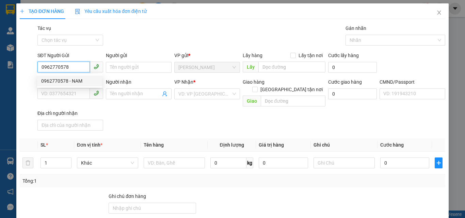
type input "THÔNG"
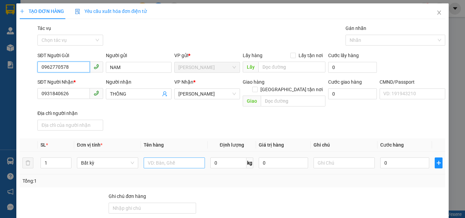
type input "0962770578"
click at [162, 158] on input "text" at bounding box center [174, 163] width 61 height 11
type input "1PBGTNP"
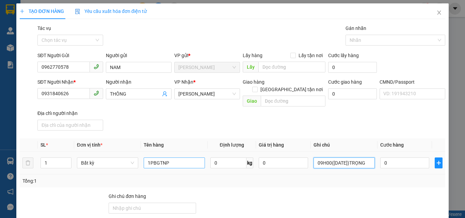
scroll to position [0, 4]
type input "09H00(13/10/2025)TRỌNG"
type input "2"
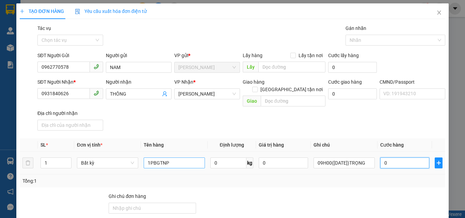
type input "2"
type input "20"
click at [355, 39] on div at bounding box center [392, 40] width 90 height 8
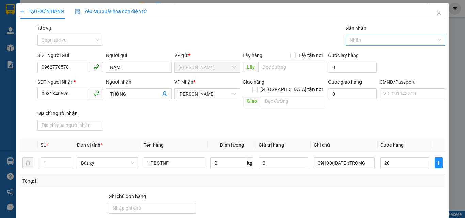
type input "20.000"
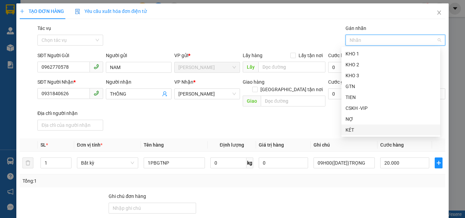
click at [351, 130] on div "KÉT" at bounding box center [390, 129] width 91 height 7
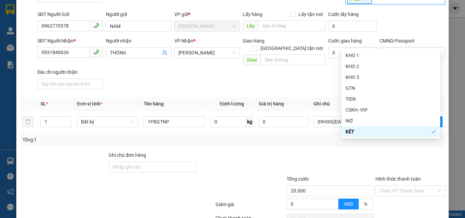
scroll to position [91, 0]
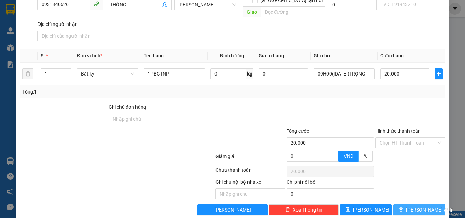
click at [411, 206] on span "Lưu và In" at bounding box center [430, 209] width 48 height 7
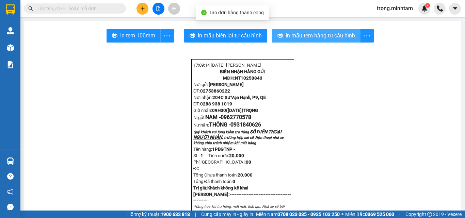
click at [293, 37] on span "In mẫu tem hàng tự cấu hình" at bounding box center [320, 35] width 69 height 9
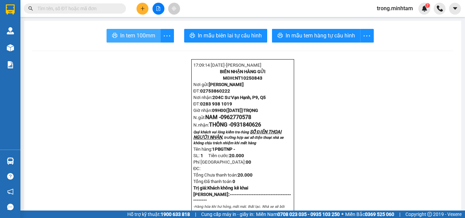
click at [137, 36] on span "In tem 100mm" at bounding box center [137, 35] width 35 height 9
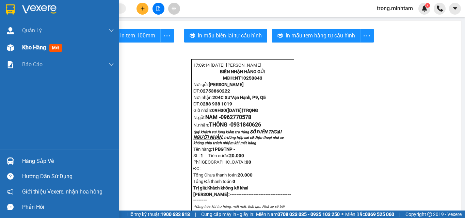
click at [32, 49] on span "Kho hàng" at bounding box center [34, 47] width 24 height 6
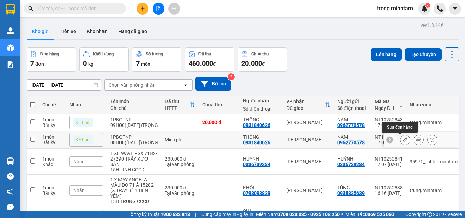
click at [403, 141] on icon at bounding box center [405, 139] width 5 height 5
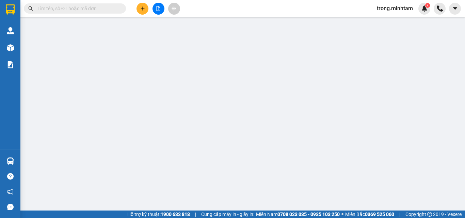
type input "0962770578"
type input "NAM"
type input "0931840626"
type input "THÔNG"
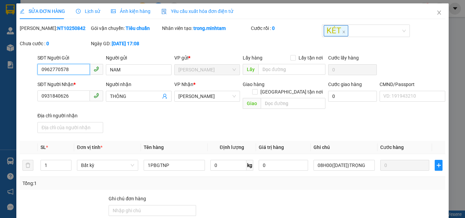
drag, startPoint x: 68, startPoint y: 72, endPoint x: 25, endPoint y: 75, distance: 43.3
click at [25, 75] on div "SĐT Người Gửi 0962770578 0962770578 Người gửi NAM VP gửi * Ngã Tư Huyện Lấy h…" at bounding box center [232, 66] width 427 height 24
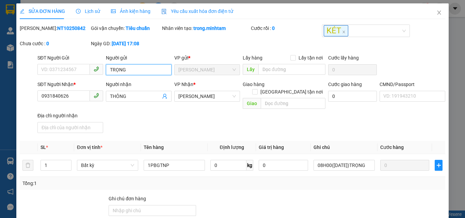
click at [128, 74] on input "TRỌNG" at bounding box center [139, 69] width 66 height 11
type input "TRỌNG 4H"
click at [84, 98] on input "0931840626" at bounding box center [63, 96] width 52 height 11
type input "0000000000"
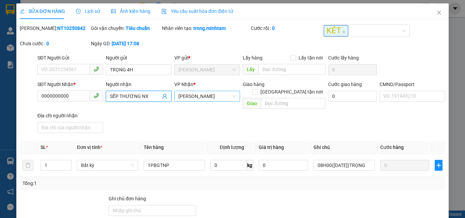
click at [207, 97] on span "Hồ Chí Minh" at bounding box center [207, 96] width 58 height 10
type input "SẾP THƯƠNG NX"
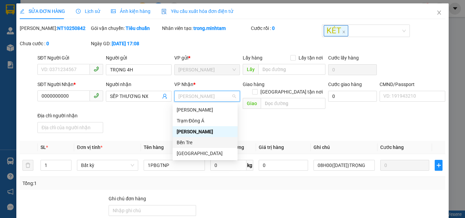
click at [185, 140] on div "Bến Tre" at bounding box center [205, 142] width 57 height 7
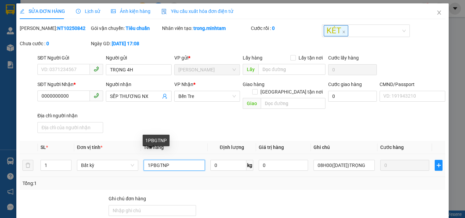
click at [185, 160] on input "1PBGTNP" at bounding box center [174, 165] width 61 height 11
type input "1PB TIỀN NP"
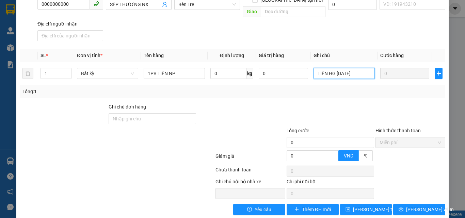
scroll to position [95, 0]
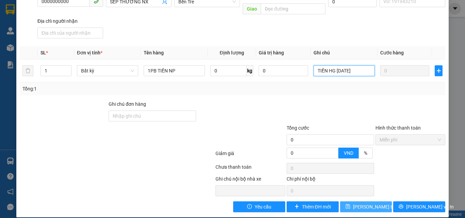
type input "TIỀN HG NGÀY 12/10/2025"
click at [376, 203] on span "Lưu thay đổi" at bounding box center [380, 206] width 54 height 7
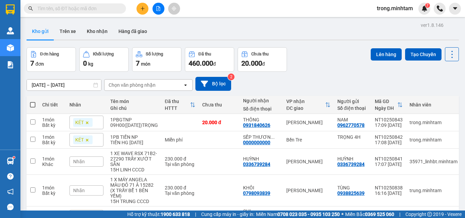
click at [387, 11] on span "trong.minhtam" at bounding box center [394, 8] width 47 height 9
click at [388, 20] on span "Đăng xuất" at bounding box center [397, 20] width 33 height 7
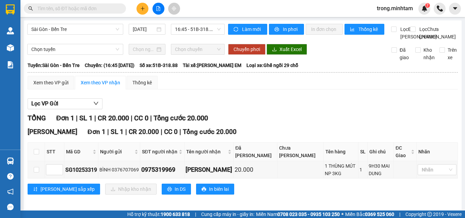
scroll to position [18, 0]
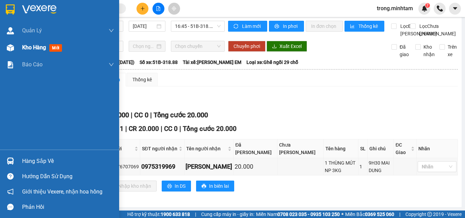
click at [32, 50] on span "Kho hàng" at bounding box center [34, 47] width 24 height 6
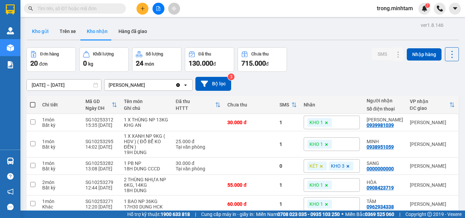
click at [44, 33] on button "Kho gửi" at bounding box center [41, 31] width 28 height 16
